Goal: Go to known website: Access a specific website the user already knows

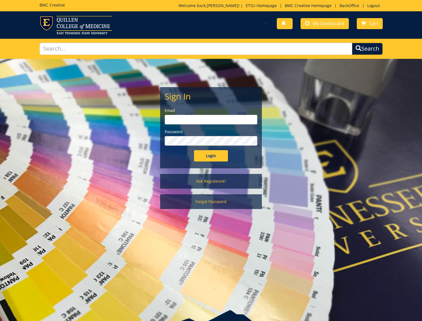
click at [202, 119] on input "email" at bounding box center [211, 120] width 93 height 10
type input "[EMAIL_ADDRESS][DOMAIN_NAME]"
click at [217, 160] on input "Login" at bounding box center [211, 155] width 34 height 11
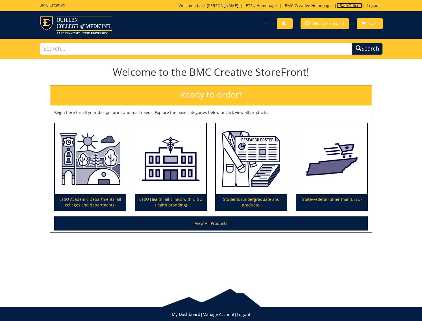
click at [343, 3] on link "BackOffice" at bounding box center [349, 5] width 25 height 5
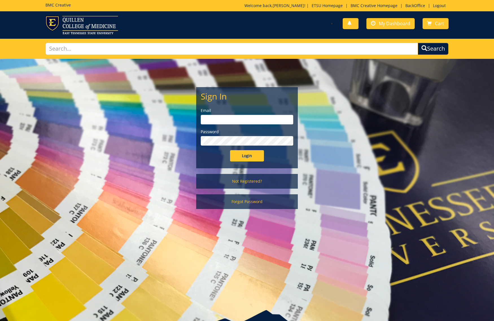
click at [250, 121] on input "email" at bounding box center [247, 120] width 93 height 10
type input "[EMAIL_ADDRESS][DOMAIN_NAME]"
click at [243, 158] on input "Login" at bounding box center [247, 155] width 34 height 11
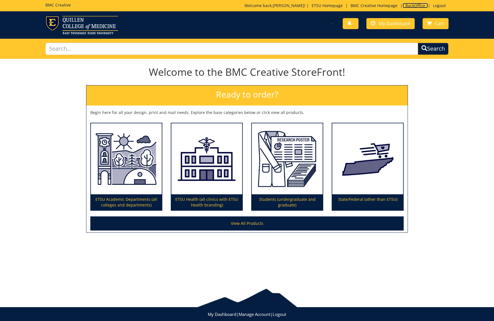
click at [417, 6] on link "BackOffice" at bounding box center [415, 5] width 25 height 5
